Goal: Task Accomplishment & Management: Complete application form

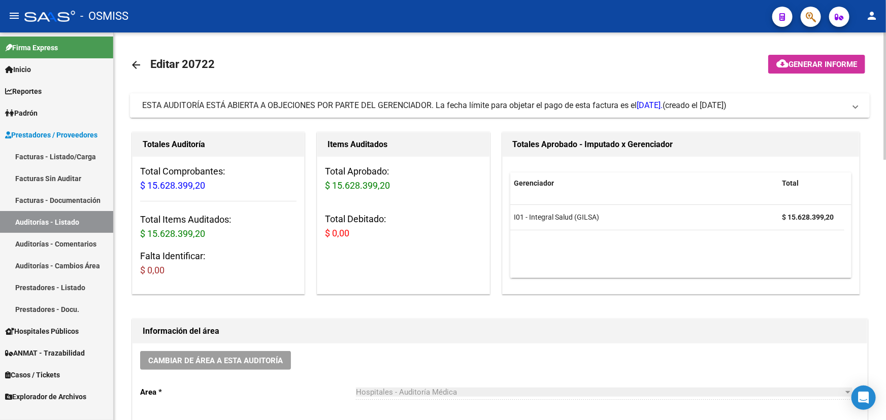
click at [854, 109] on span at bounding box center [855, 105] width 4 height 11
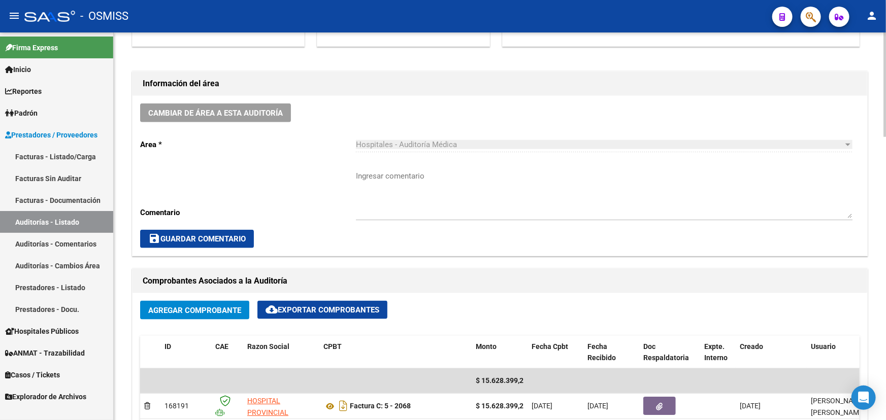
scroll to position [646, 0]
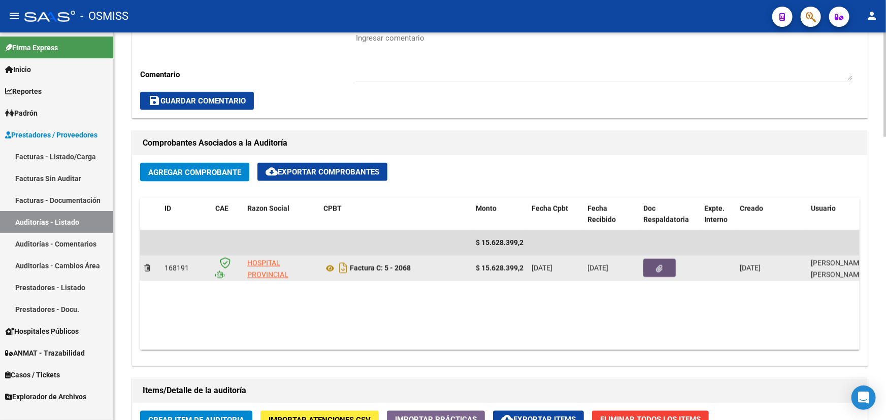
click at [659, 265] on icon "button" at bounding box center [659, 269] width 7 height 8
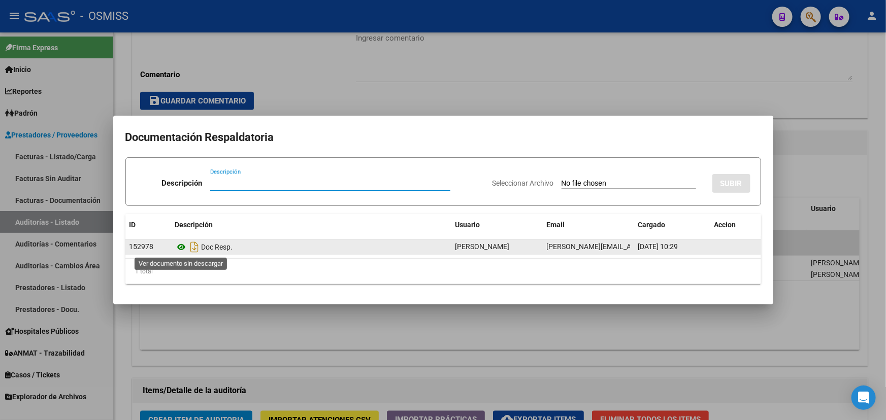
click at [180, 248] on icon at bounding box center [181, 247] width 13 height 12
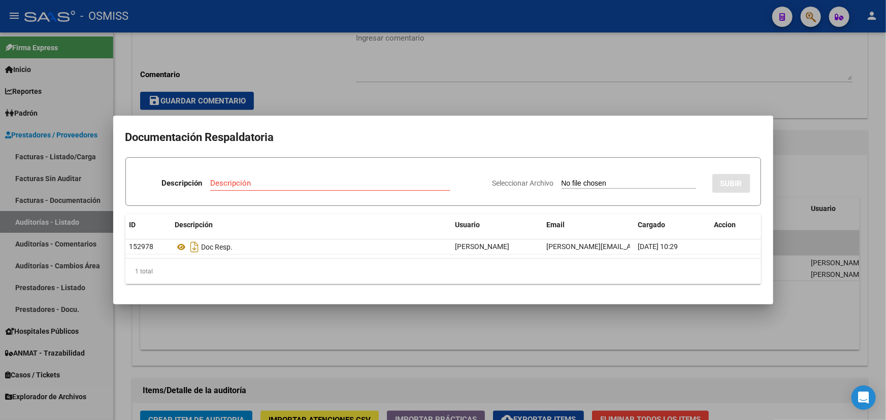
click at [269, 102] on div at bounding box center [443, 210] width 886 height 420
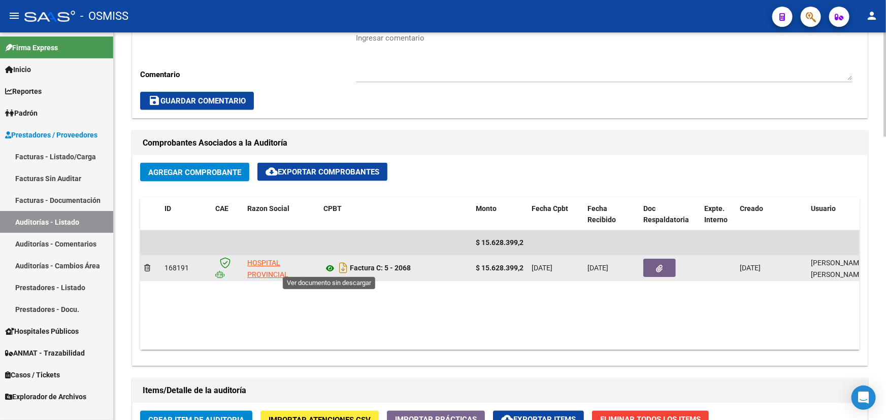
click at [328, 267] on icon at bounding box center [329, 268] width 13 height 12
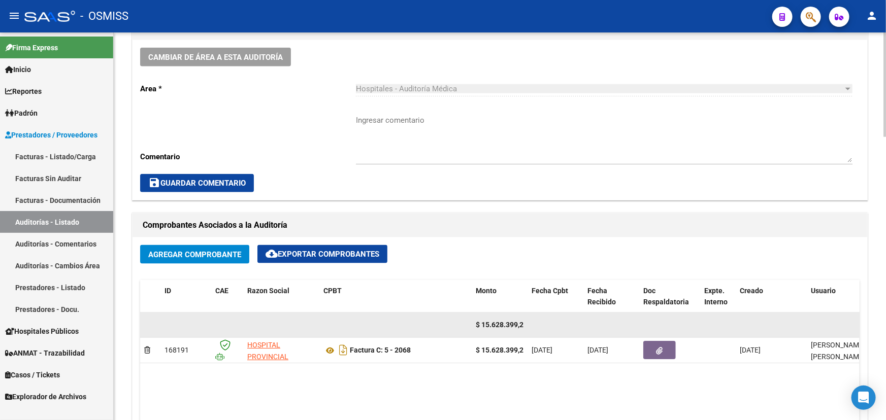
scroll to position [553, 0]
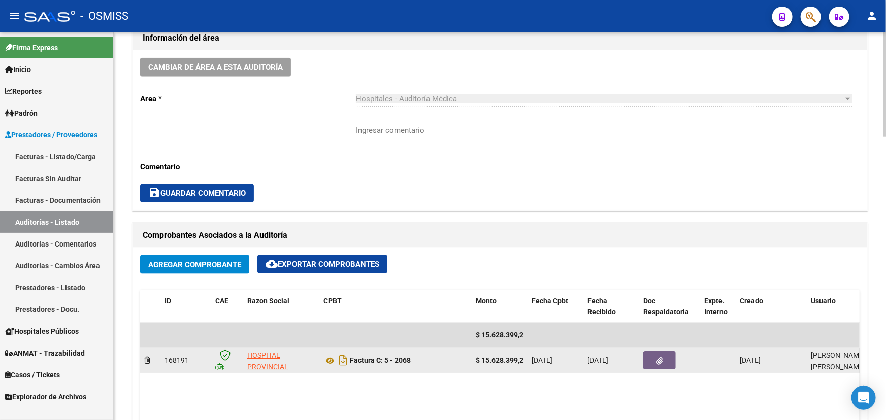
click at [655, 359] on button "button" at bounding box center [659, 360] width 32 height 18
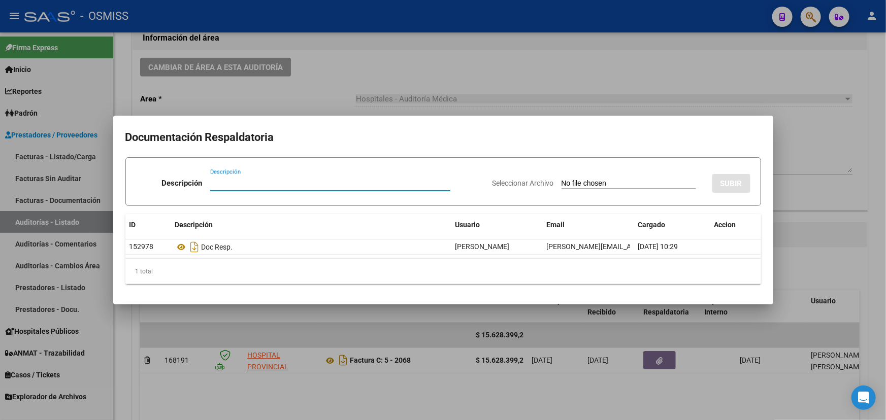
click at [804, 156] on div at bounding box center [443, 210] width 886 height 420
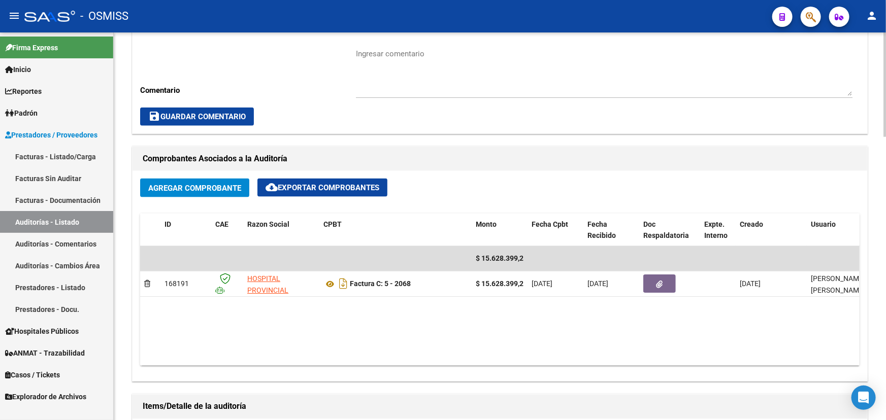
scroll to position [646, 0]
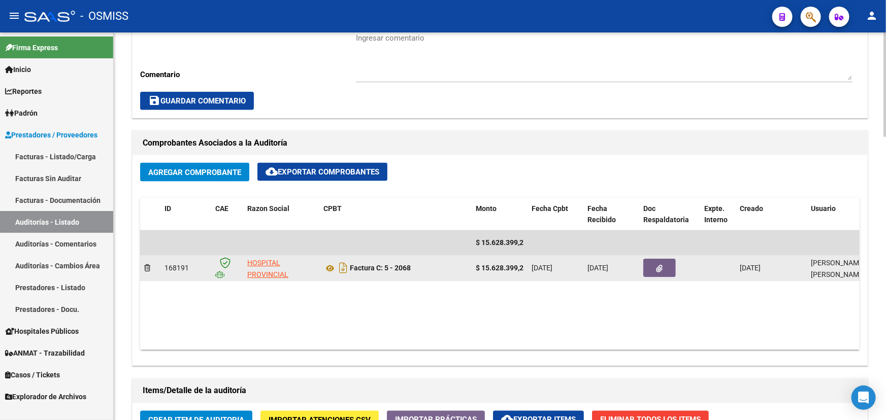
click at [653, 268] on button "button" at bounding box center [659, 268] width 32 height 18
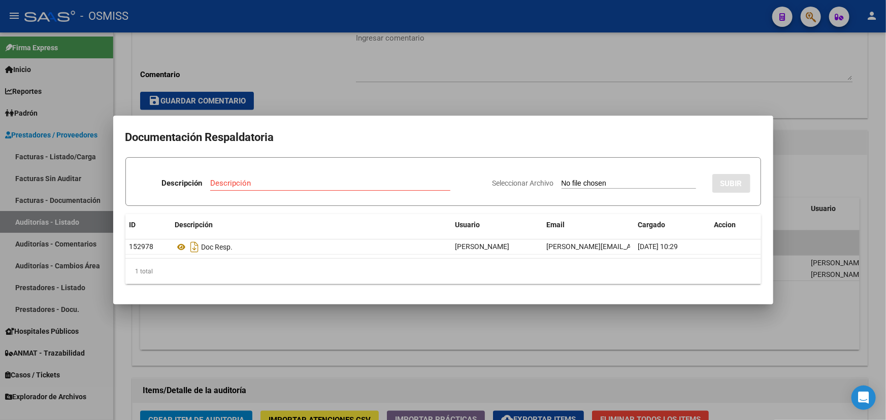
click at [521, 185] on span "Seleccionar Archivo" at bounding box center [522, 183] width 61 height 8
click at [562, 185] on input "Seleccionar Archivo" at bounding box center [629, 184] width 135 height 10
type input "C:\fakepath\OK - HOSPITAL PROVINCIAL ROSARIO FC. 0005-00002068.pdf"
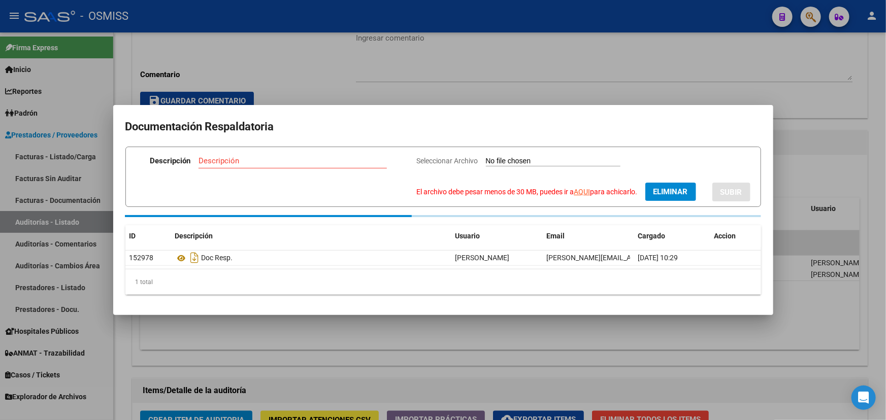
click at [575, 192] on link "AQUI" at bounding box center [582, 192] width 16 height 8
click at [682, 194] on span "Eliminar" at bounding box center [670, 191] width 35 height 9
click at [502, 161] on span "Seleccionar Archivo" at bounding box center [506, 161] width 61 height 8
click at [545, 161] on input "Seleccionar Archivo El archivo debe pesar menos de 30 MB, puedes ir a AQUI para…" at bounding box center [612, 162] width 135 height 10
type input "C:\fakepath\OK - HOSPITAL PROVINCIAL ROSARIO FC. 0005-00002068_compressed.pdf"
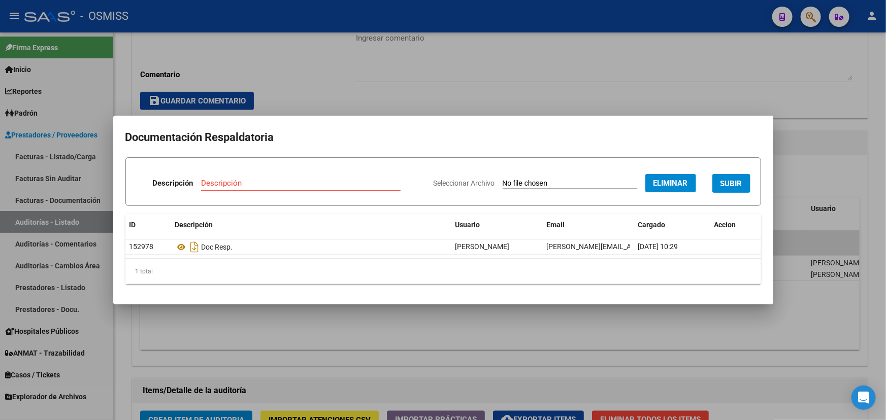
click at [218, 185] on input "Descripción" at bounding box center [301, 183] width 200 height 9
type input "DOC"
click at [722, 176] on button "SUBIR" at bounding box center [731, 183] width 38 height 19
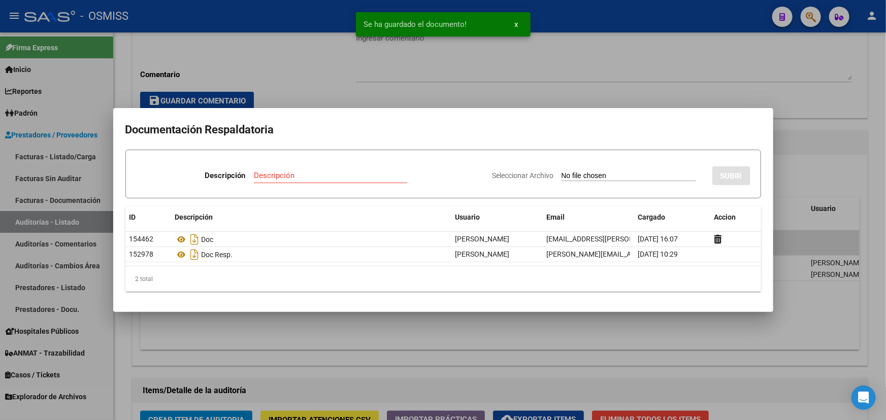
click at [687, 98] on div at bounding box center [443, 210] width 886 height 420
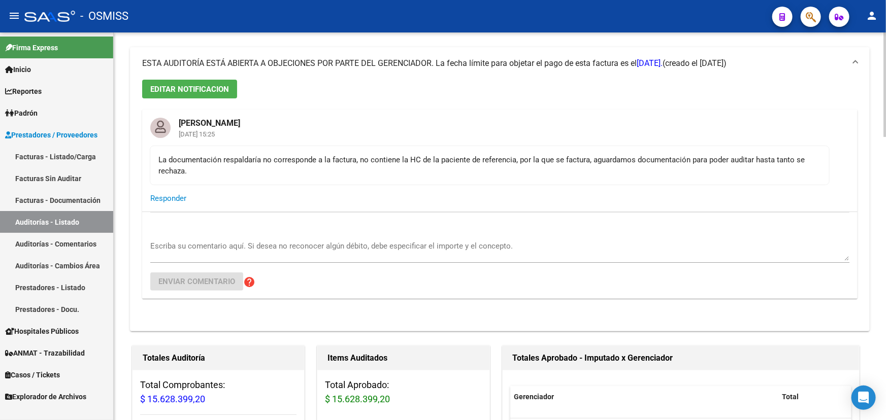
scroll to position [46, 0]
click at [183, 200] on span "Responder" at bounding box center [168, 198] width 36 height 9
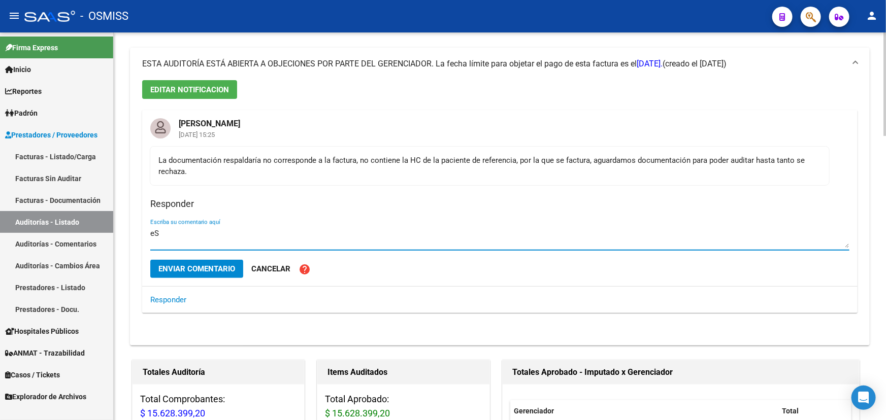
type textarea "e"
type textarea "[PERSON_NAME]; Docuemntacion subida correctamente."
click at [202, 272] on span "Enviar comentario" at bounding box center [196, 269] width 77 height 9
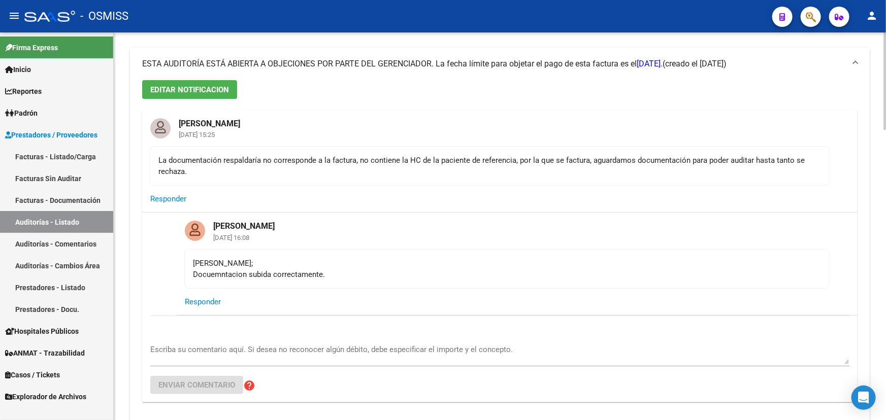
click at [220, 278] on div "[PERSON_NAME]; Docuemntacion subida correctamente." at bounding box center [507, 269] width 628 height 22
click at [219, 274] on div "[PERSON_NAME]; Docuemntacion subida correctamente." at bounding box center [507, 269] width 628 height 22
click at [219, 273] on div "[PERSON_NAME]; Docuemntacion subida correctamente." at bounding box center [507, 269] width 628 height 22
click at [219, 270] on div "[PERSON_NAME]; Docuemntacion subida correctamente." at bounding box center [507, 269] width 628 height 22
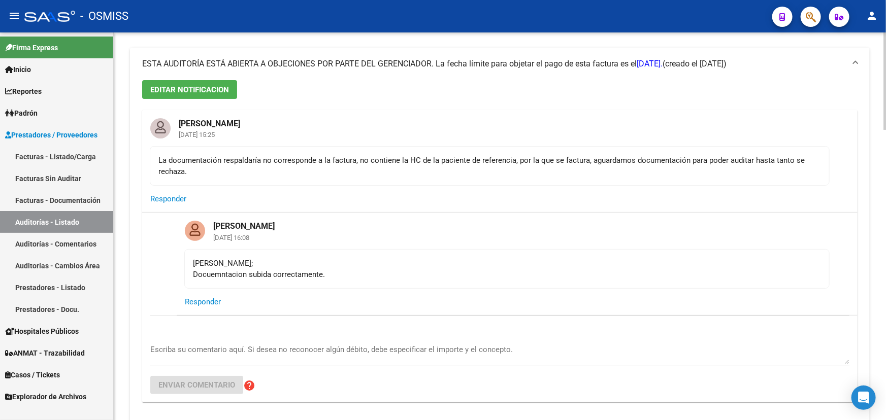
click at [219, 270] on div "[PERSON_NAME]; Docuemntacion subida correctamente." at bounding box center [507, 269] width 628 height 22
click at [248, 274] on div "[PERSON_NAME]; Docuemntacion subida correctamente." at bounding box center [507, 269] width 628 height 22
click at [244, 273] on div "[PERSON_NAME]; Docuemntacion subida correctamente." at bounding box center [507, 269] width 628 height 22
click at [242, 274] on div "[PERSON_NAME]; Docuemntacion subida correctamente." at bounding box center [507, 269] width 628 height 22
drag, startPoint x: 226, startPoint y: 274, endPoint x: 203, endPoint y: 274, distance: 22.8
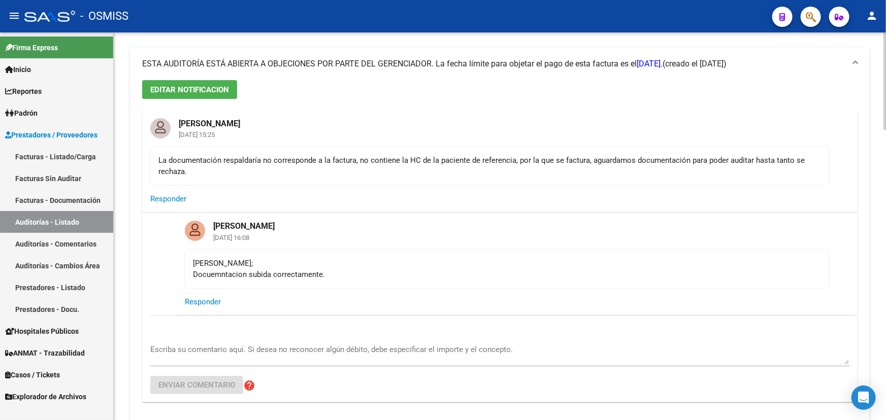
click at [203, 274] on div "[PERSON_NAME]; Docuemntacion subida correctamente." at bounding box center [507, 269] width 628 height 22
drag, startPoint x: 52, startPoint y: 156, endPoint x: 148, endPoint y: 11, distance: 174.3
click at [52, 156] on link "Facturas - Listado/Carga" at bounding box center [56, 157] width 113 height 22
